Goal: Communication & Community: Ask a question

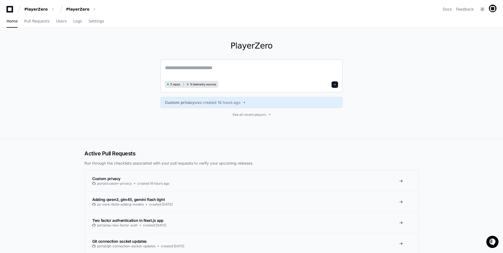
click at [223, 74] on textarea at bounding box center [251, 71] width 173 height 15
paste textarea "**********"
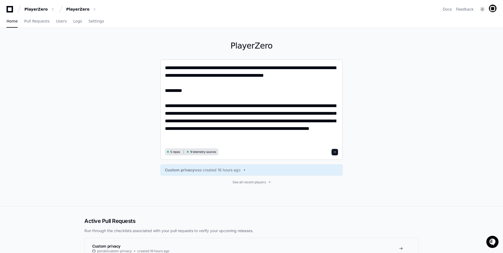
type textarea "**********"
click at [335, 151] on span at bounding box center [335, 152] width 3 height 3
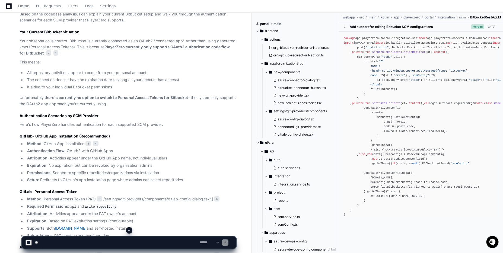
scroll to position [300, 0]
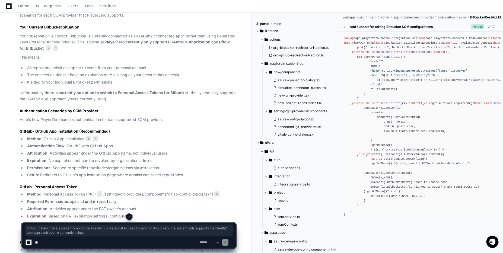
drag, startPoint x: 126, startPoint y: 101, endPoint x: 20, endPoint y: 92, distance: 105.9
click at [17, 92] on div "git-repo-connect.component.ts 2 BitbucketRestApi.kt 1 org-github-redirect-url-a…" at bounding box center [122, 201] width 227 height 491
click at [69, 98] on p "Unfortunately, there's currently no option to switch to Personal Access Tokens …" at bounding box center [128, 96] width 217 height 12
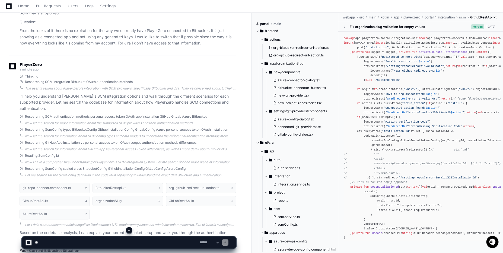
scroll to position [77, 0]
click at [55, 245] on textarea at bounding box center [116, 243] width 165 height 12
click at [59, 241] on textarea at bounding box center [116, 243] width 165 height 12
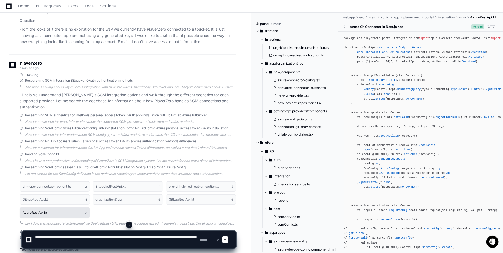
type textarea "**********"
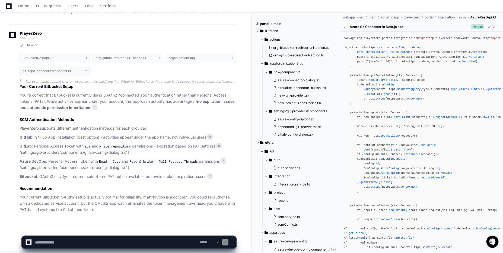
scroll to position [770, 0]
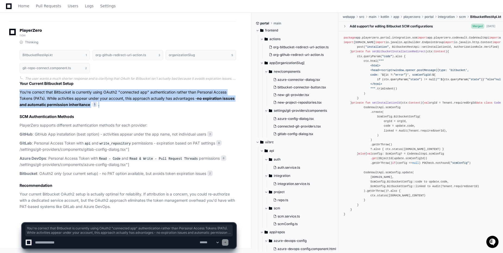
drag, startPoint x: 102, startPoint y: 104, endPoint x: 20, endPoint y: 92, distance: 82.8
click at [20, 92] on p "You're correct that Bitbucket is currently using OAuth2 "connected app" authent…" at bounding box center [128, 98] width 217 height 18
copy p "You're correct that Bitbucket is currently using OAuth2 "connected app" authent…"
